Goal: Task Accomplishment & Management: Manage account settings

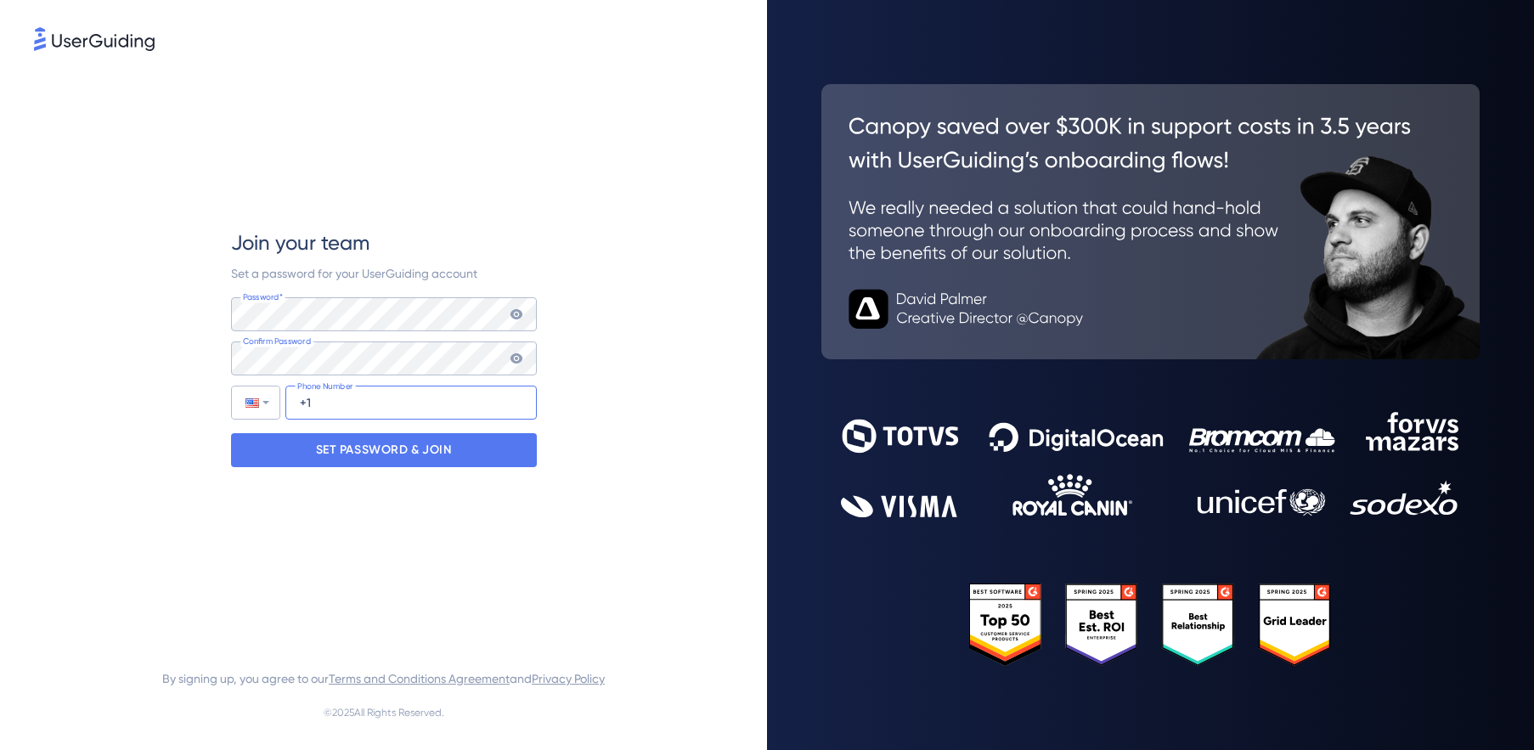
click at [339, 403] on input "+1" at bounding box center [410, 403] width 251 height 34
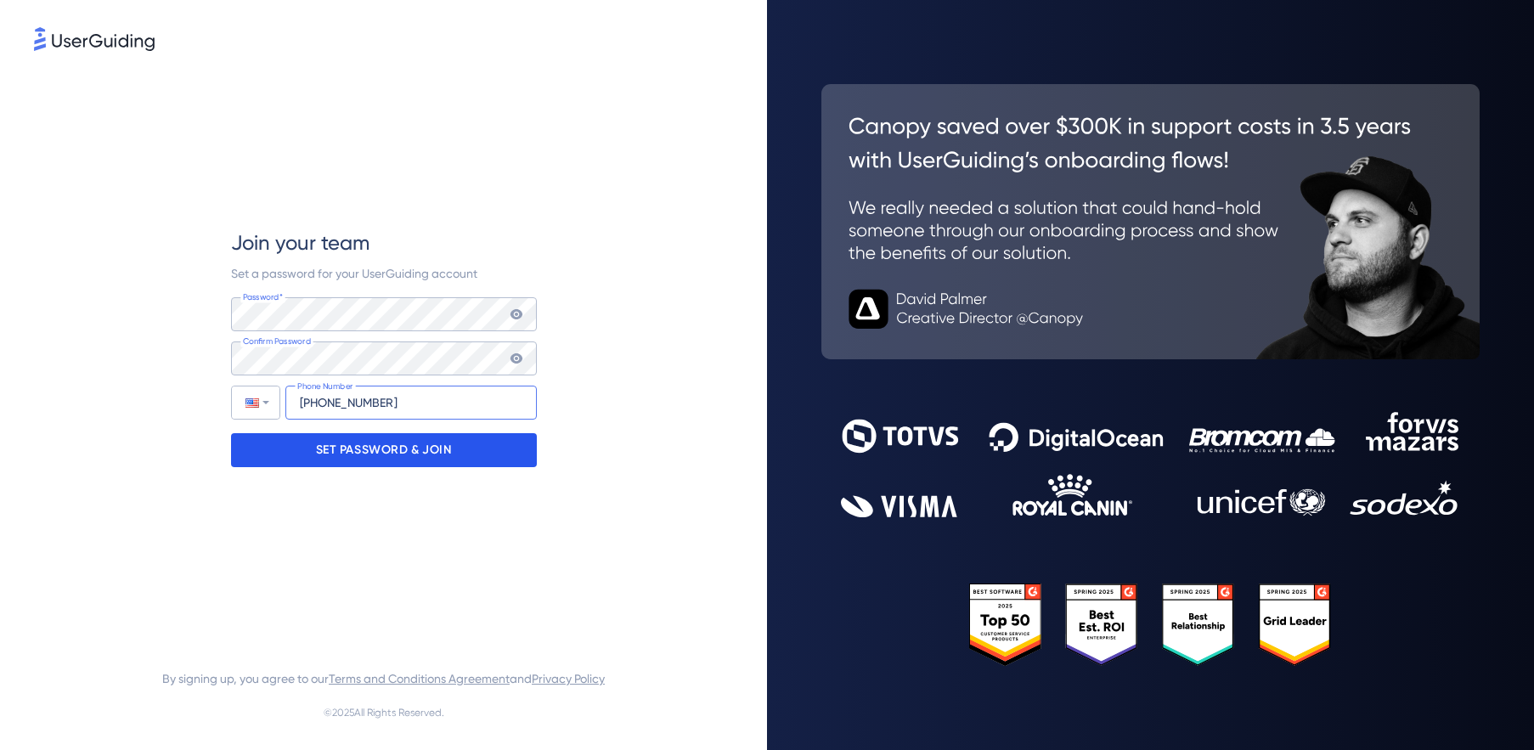
type input "[PHONE_NUMBER]"
click at [360, 452] on p "SET PASSWORD & JOIN" at bounding box center [384, 449] width 136 height 27
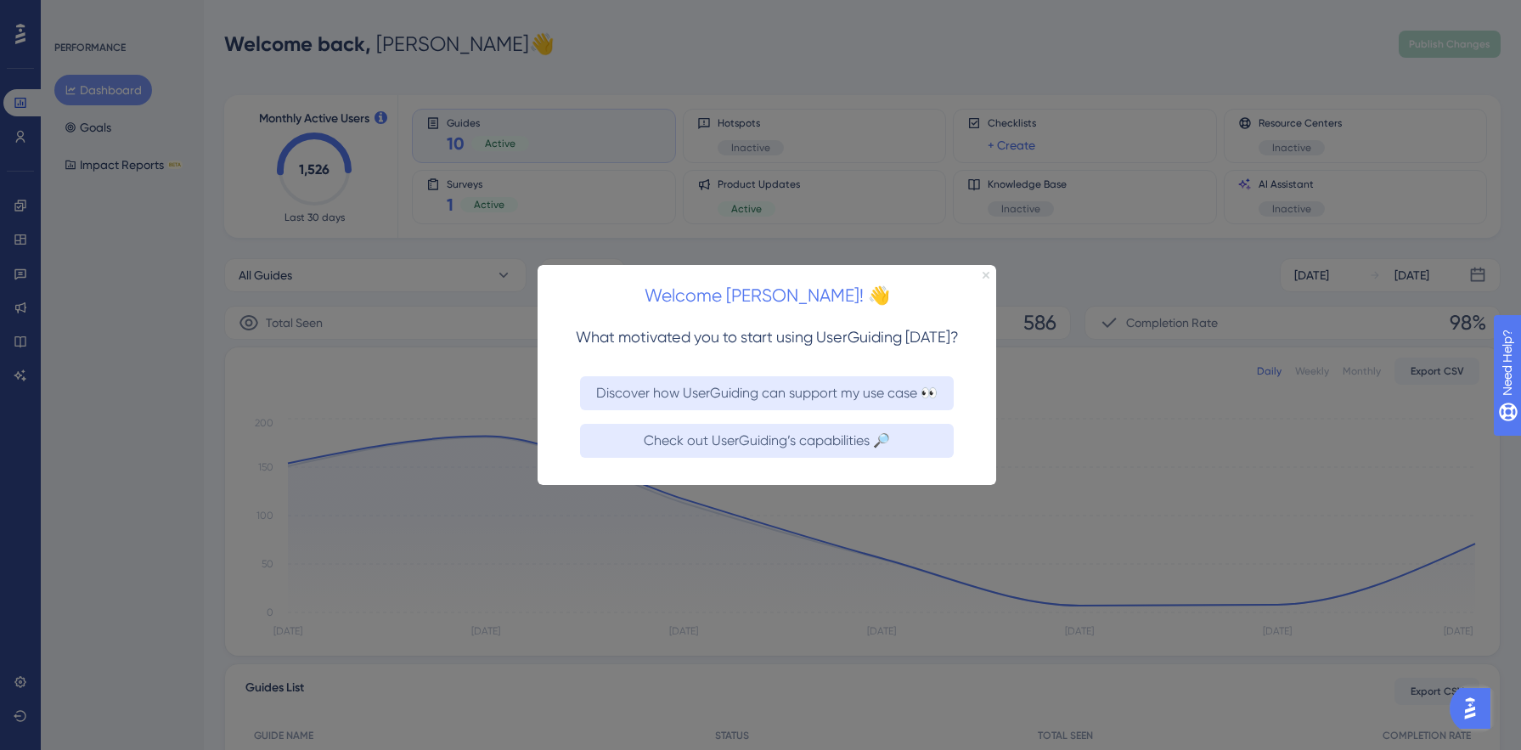
click at [986, 274] on icon "Close Preview" at bounding box center [985, 274] width 7 height 7
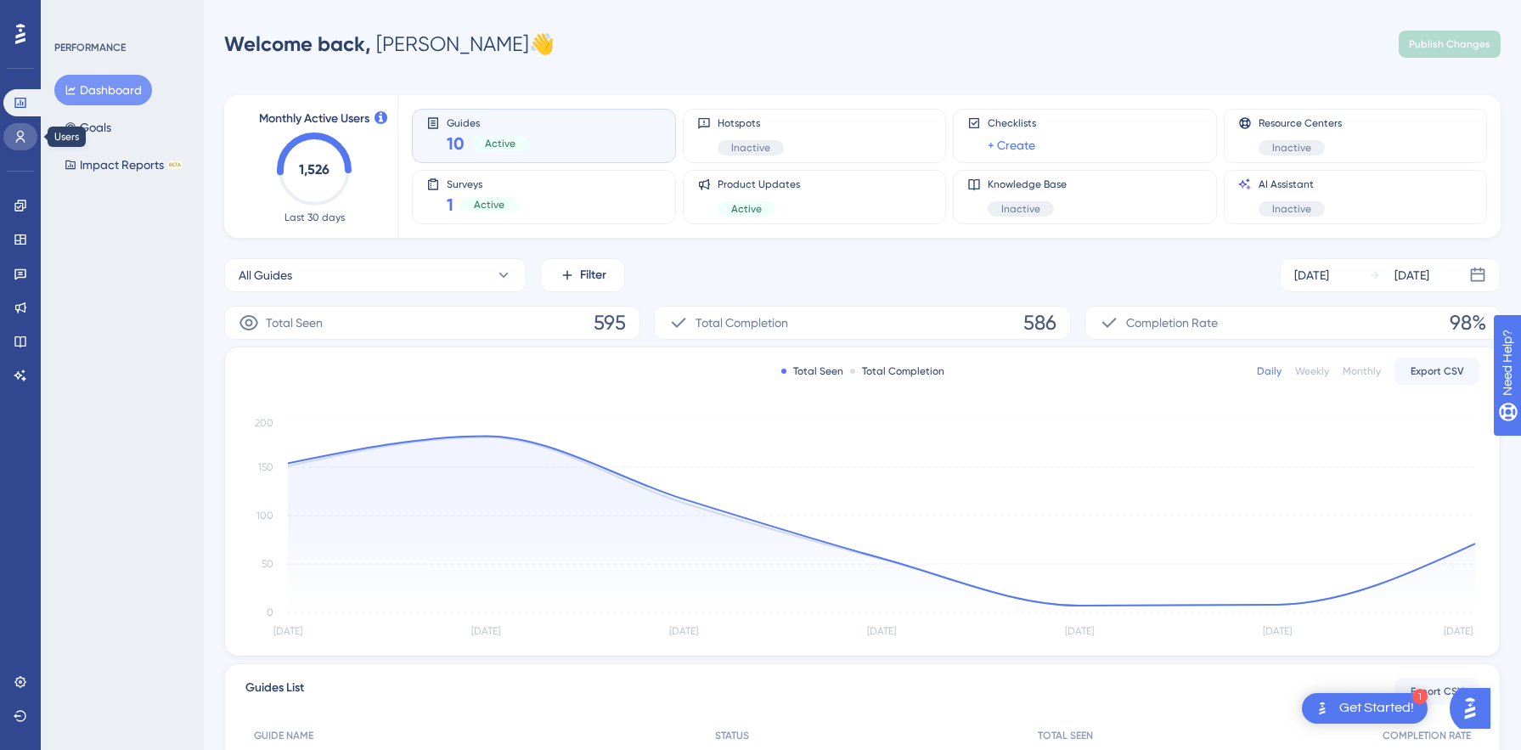
click at [17, 136] on icon at bounding box center [21, 137] width 14 height 14
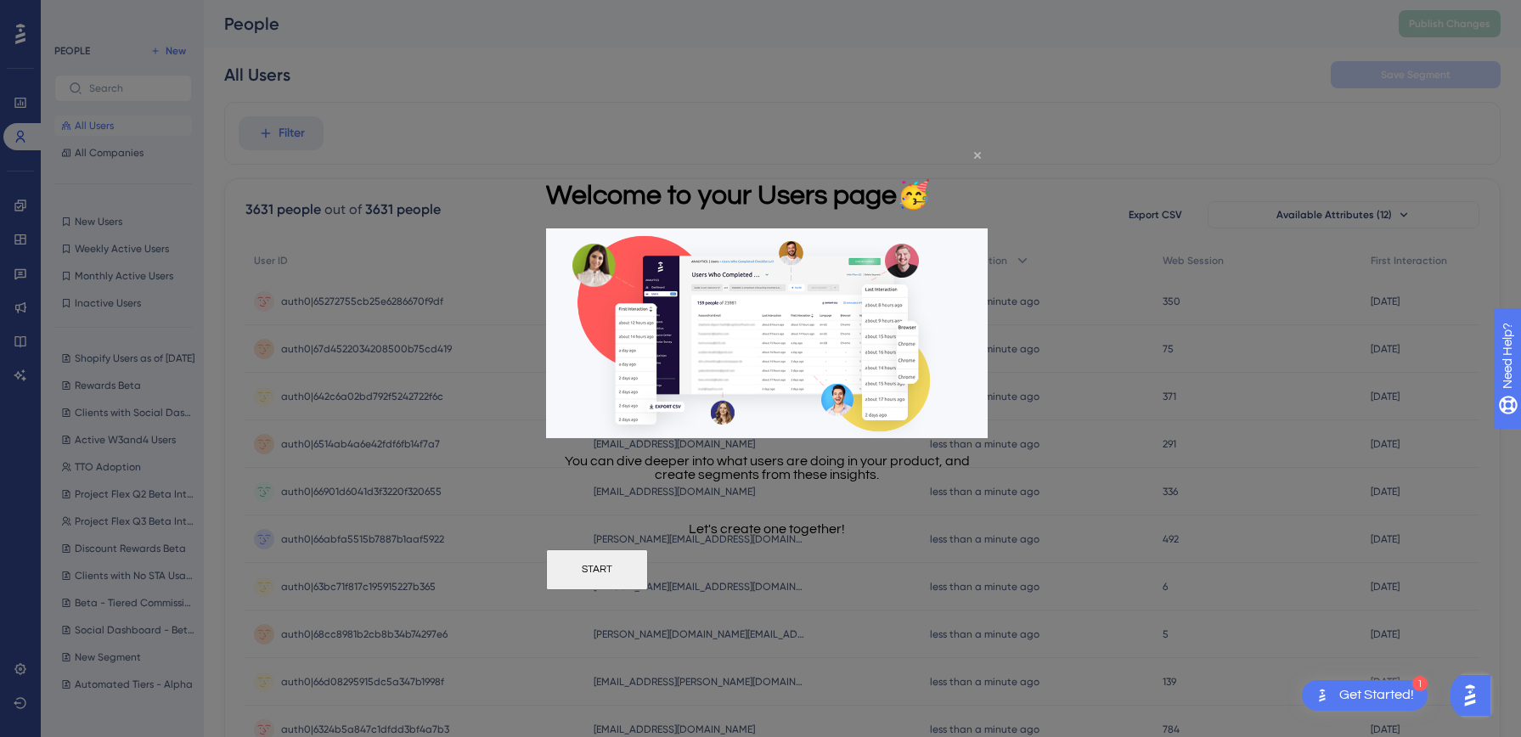
click at [977, 151] on icon "Close Preview" at bounding box center [977, 154] width 7 height 7
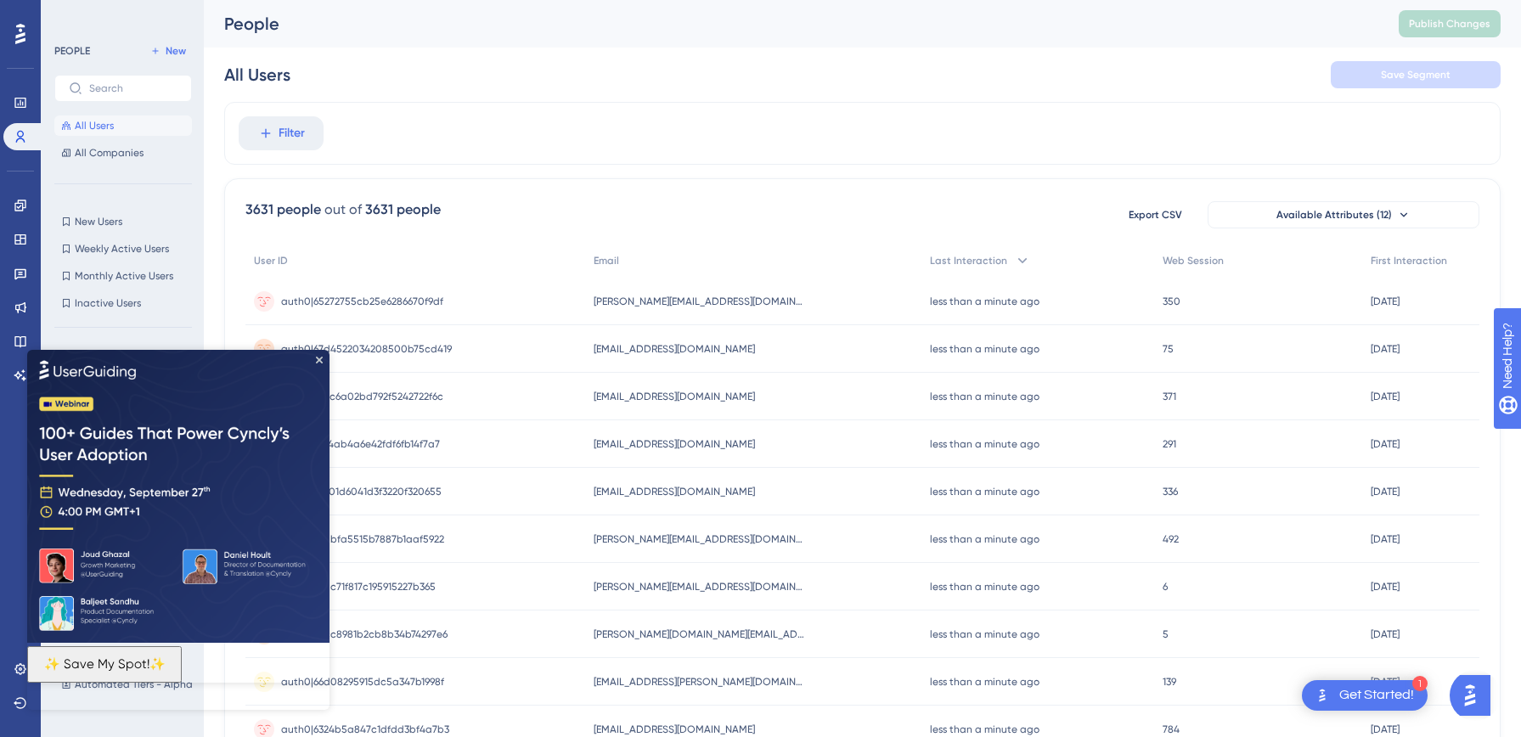
click at [323, 358] on img at bounding box center [178, 495] width 302 height 293
click at [319, 358] on icon "Close Preview" at bounding box center [319, 359] width 7 height 7
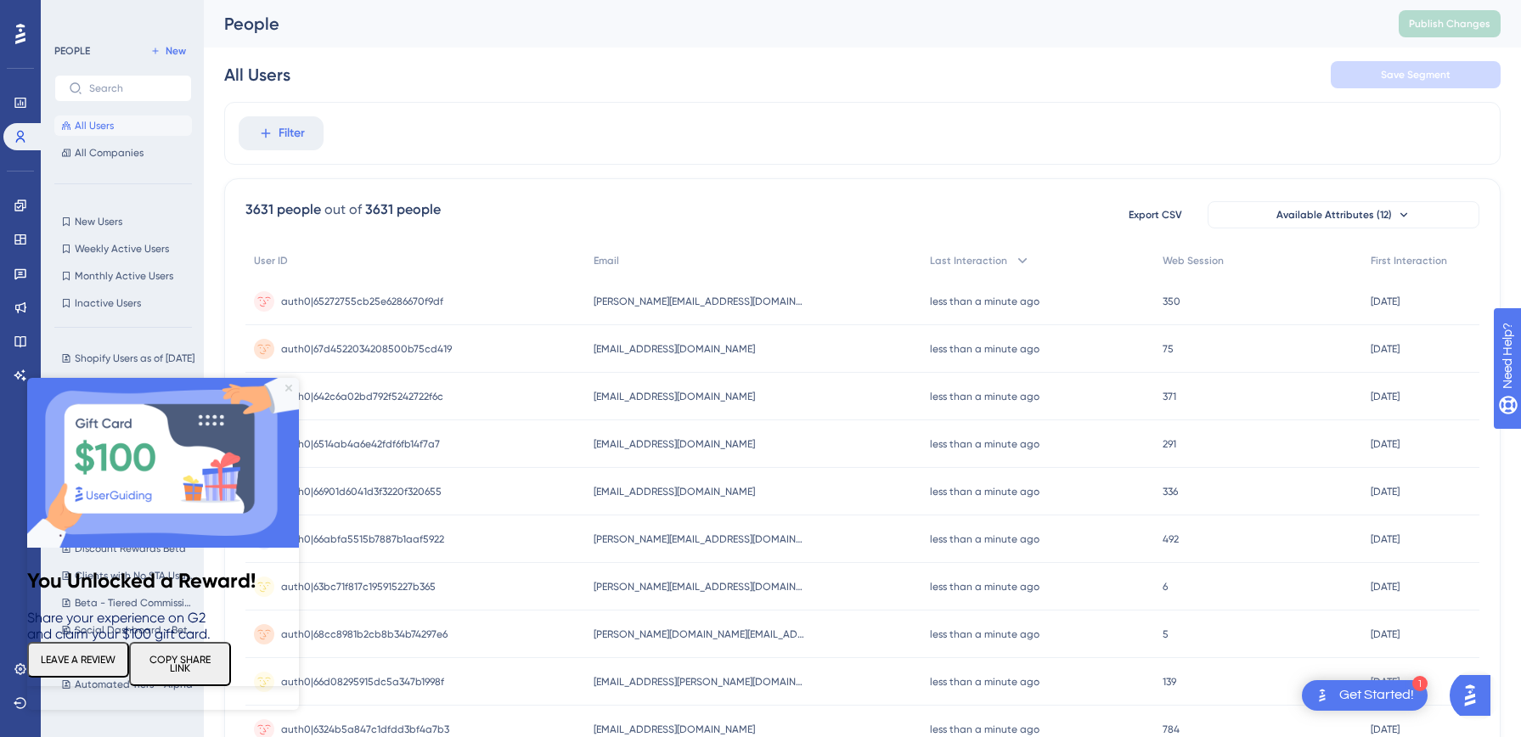
click at [288, 385] on icon "Close Preview" at bounding box center [288, 388] width 7 height 7
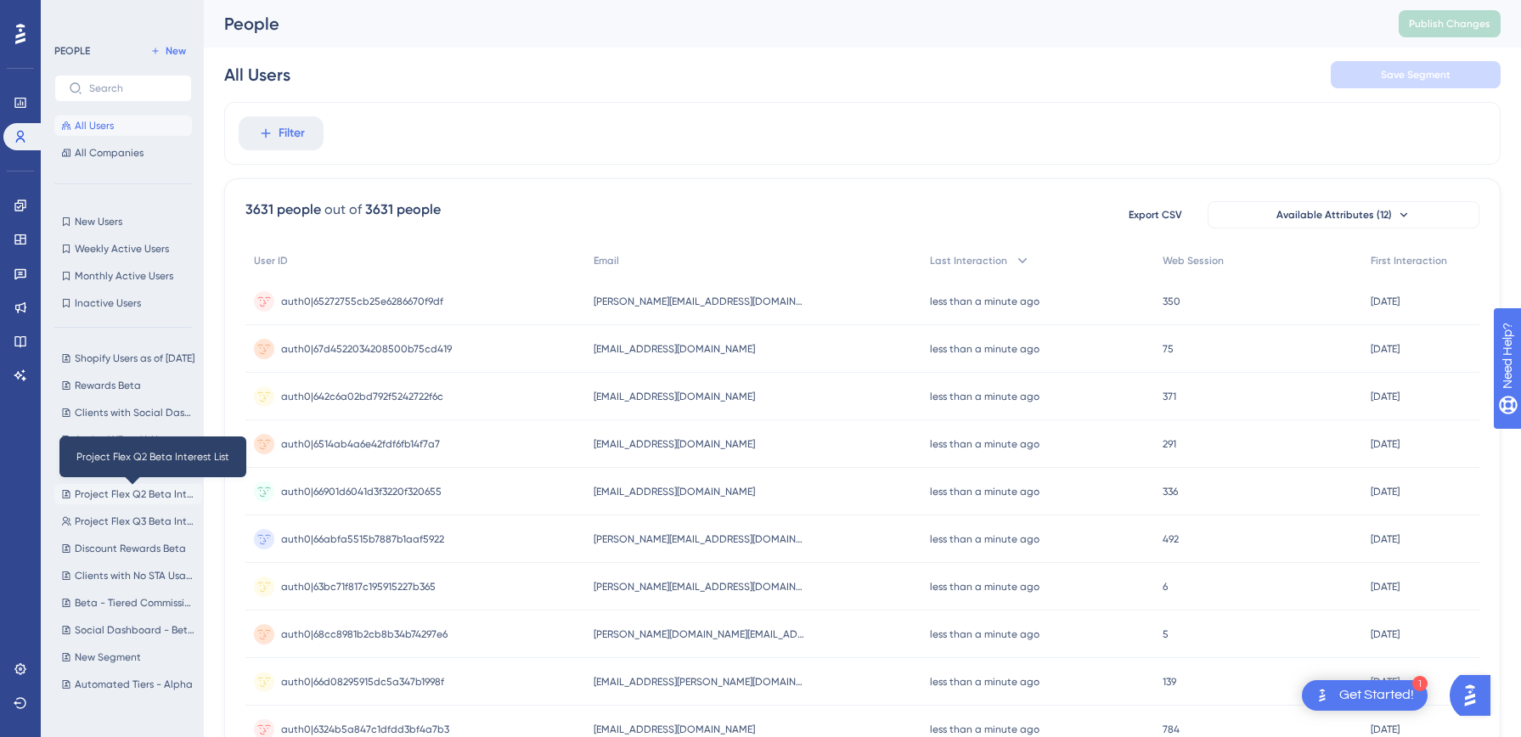
click at [112, 489] on span "Project Flex Q2 Beta Interest List" at bounding box center [135, 494] width 121 height 14
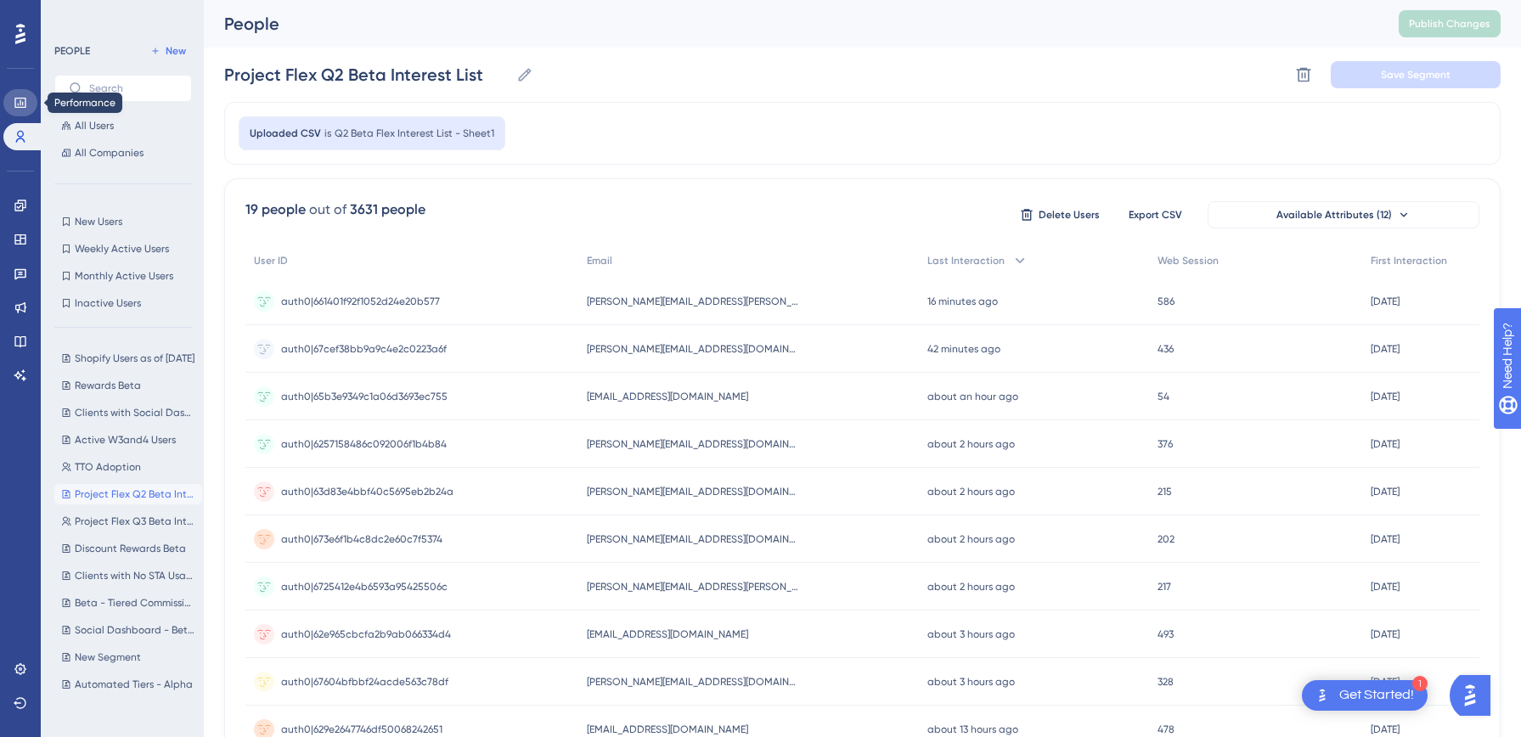
click at [20, 101] on icon at bounding box center [19, 103] width 11 height 10
